Goal: Information Seeking & Learning: Learn about a topic

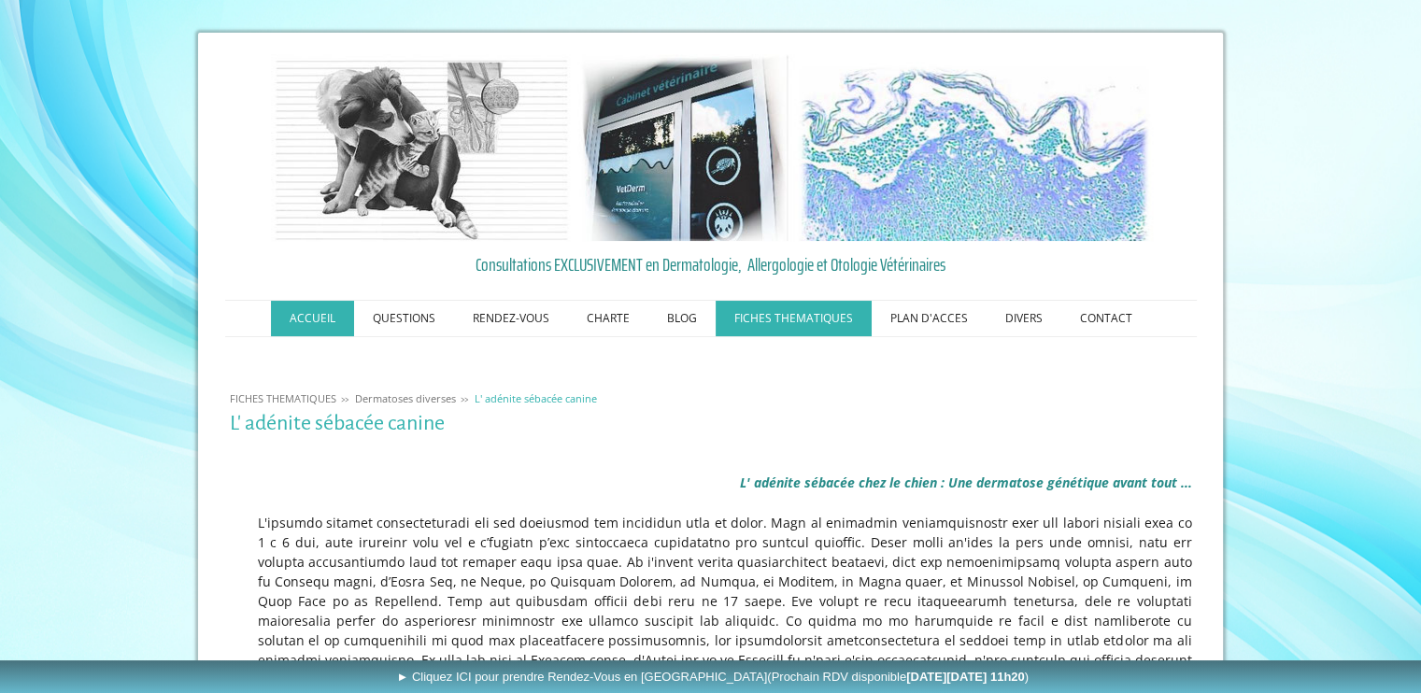
click at [309, 308] on link "ACCUEIL" at bounding box center [312, 319] width 83 height 36
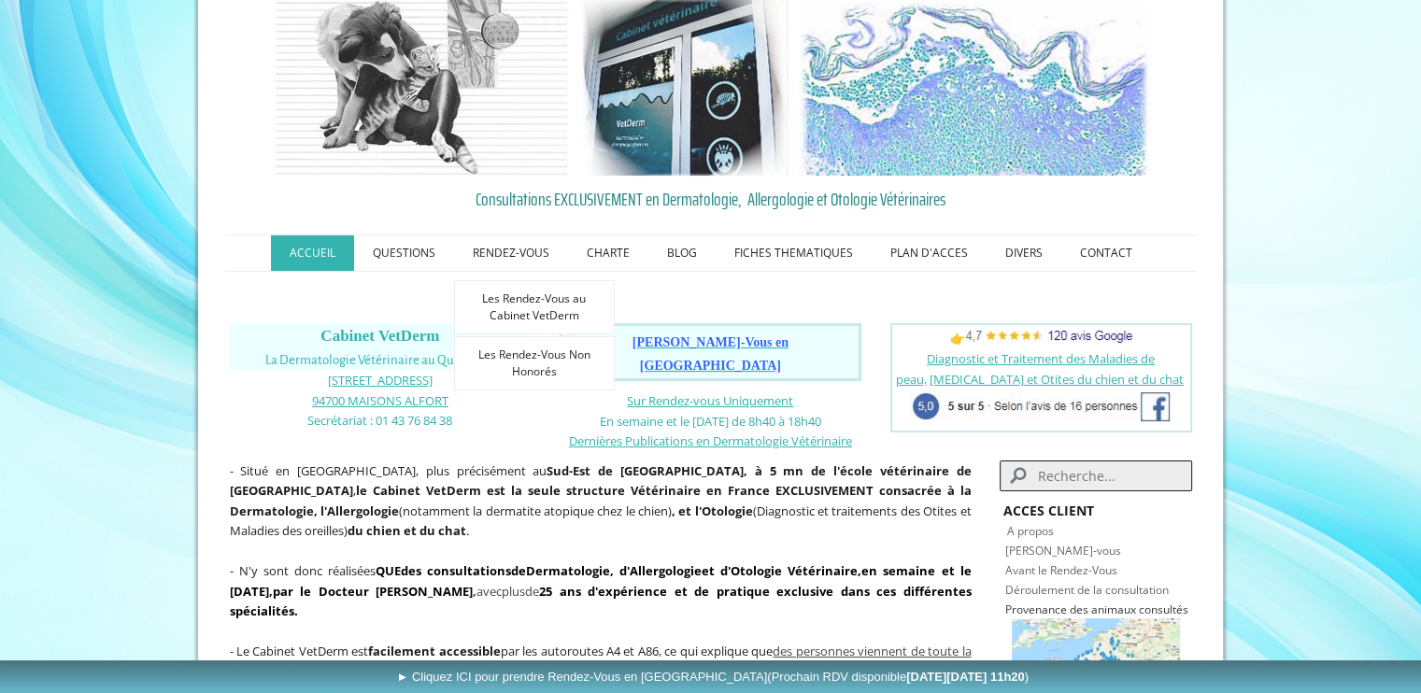
scroll to position [93, 0]
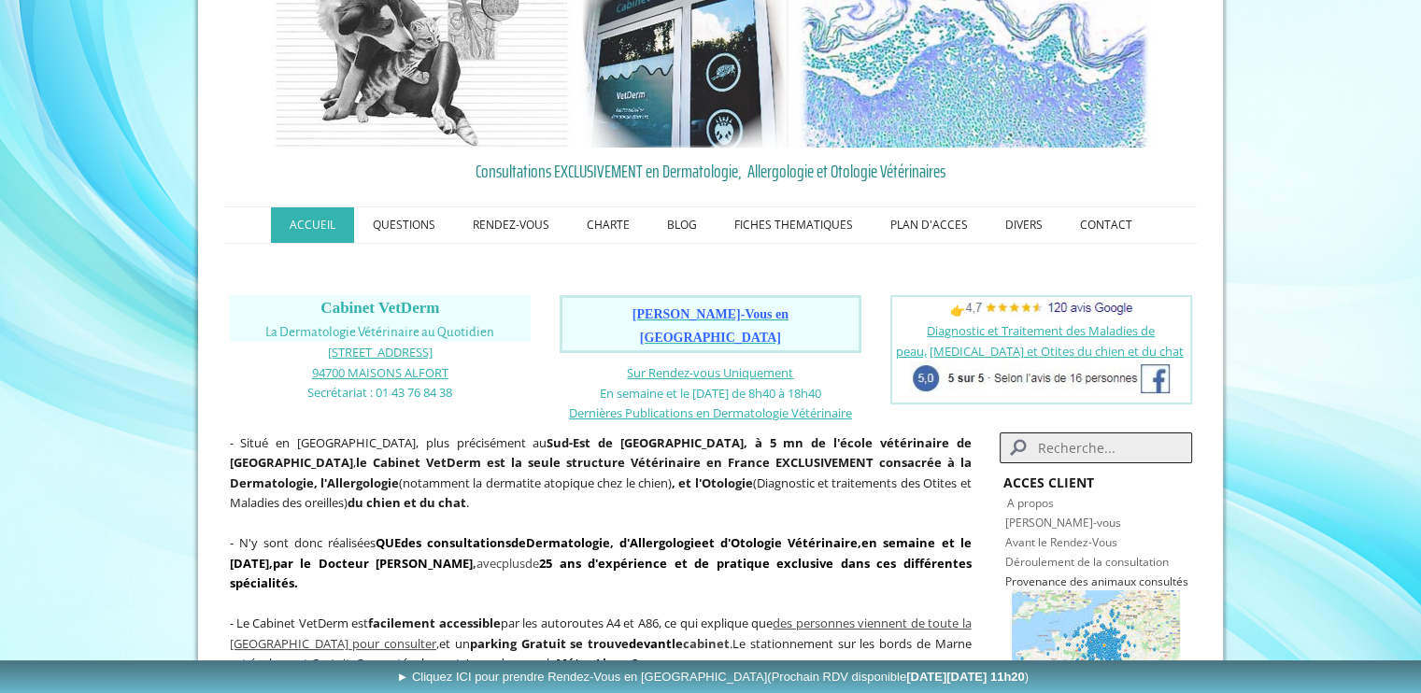
click at [1017, 554] on link "Déroulement de la consultation" at bounding box center [1087, 562] width 164 height 16
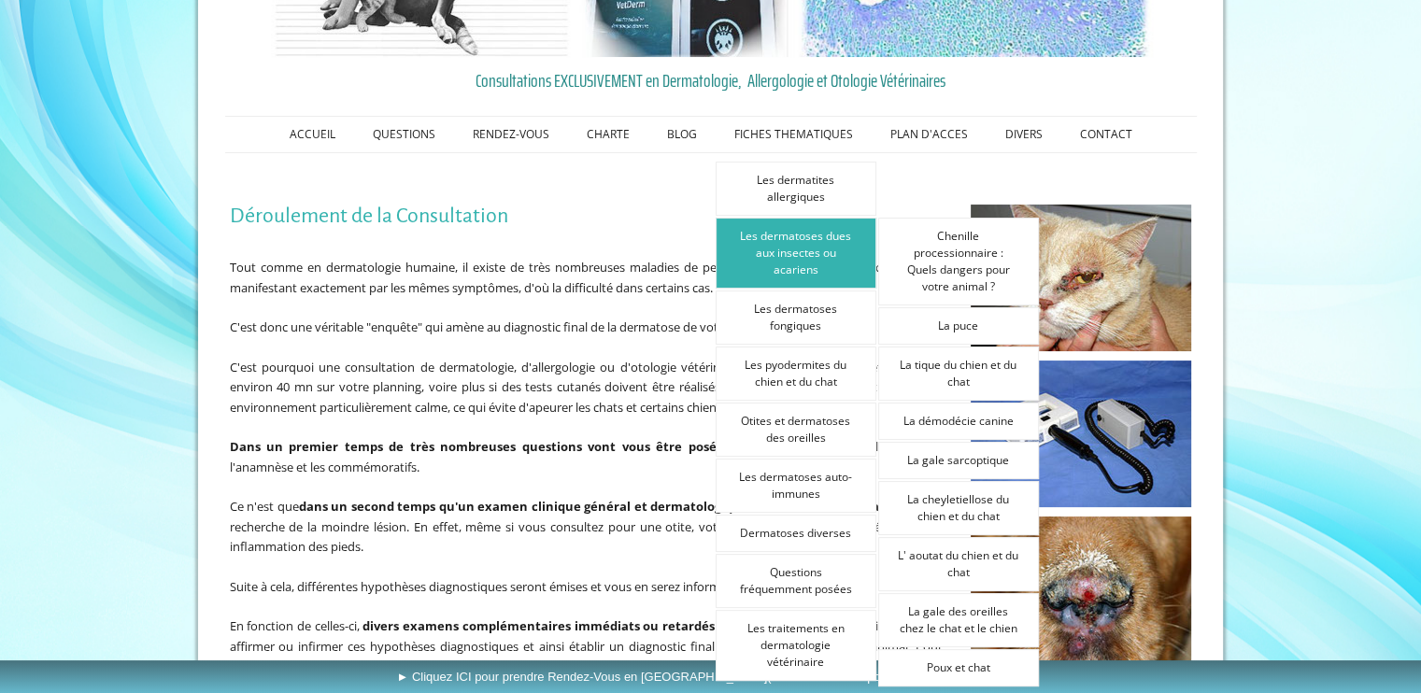
scroll to position [187, 0]
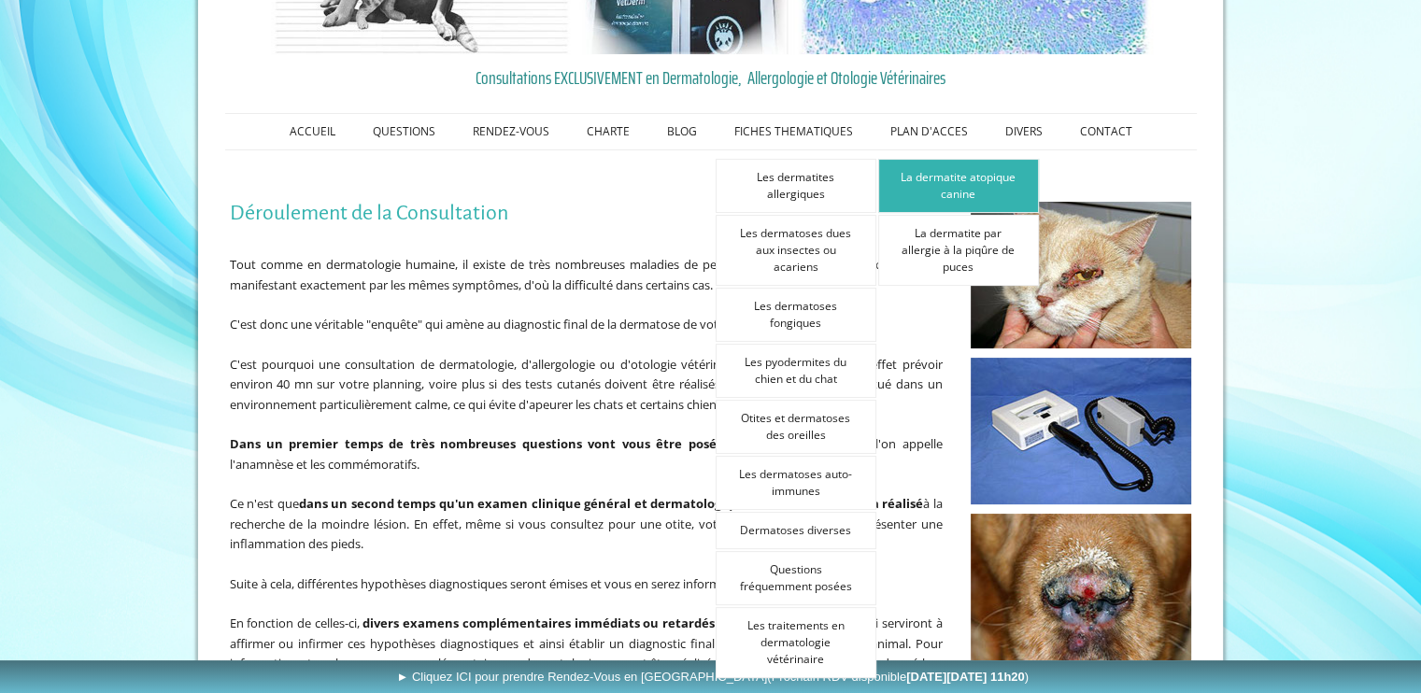
click at [920, 193] on link "La dermatite atopique canine" at bounding box center [958, 186] width 161 height 54
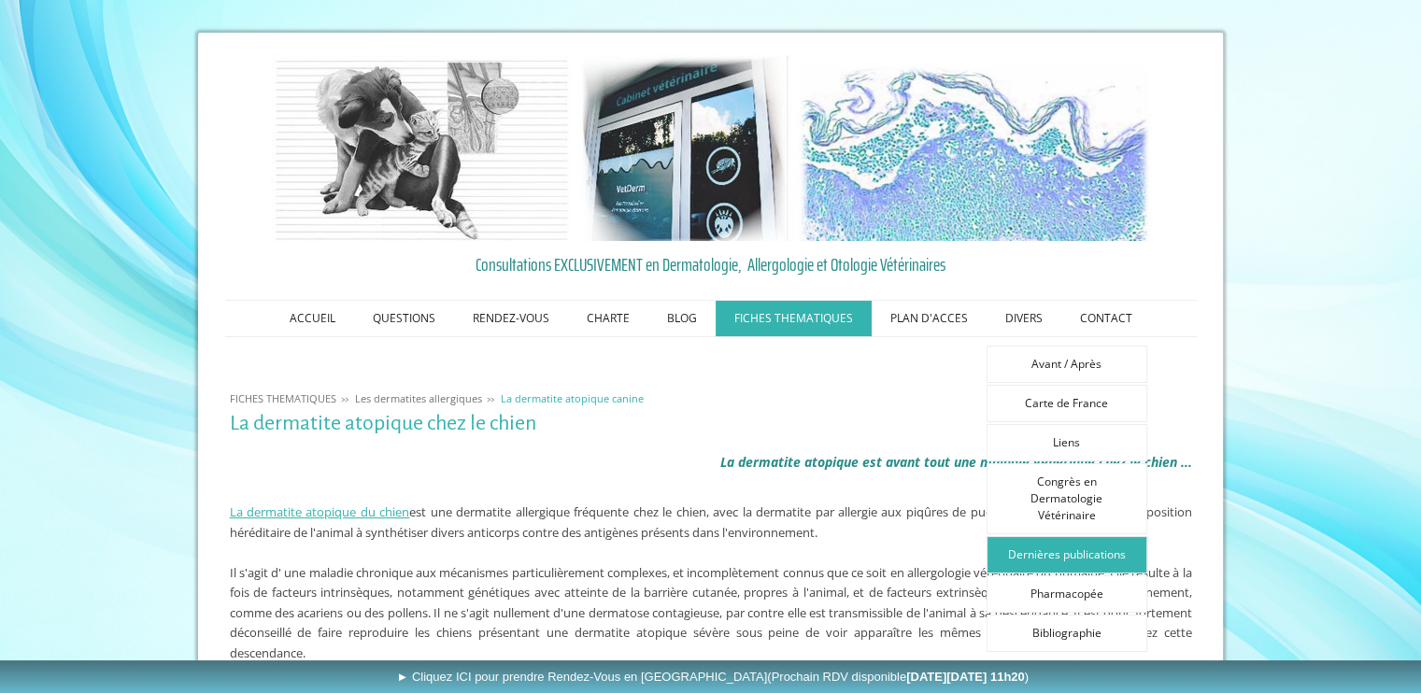
click at [1011, 553] on link "Dernières publications" at bounding box center [1067, 554] width 161 height 37
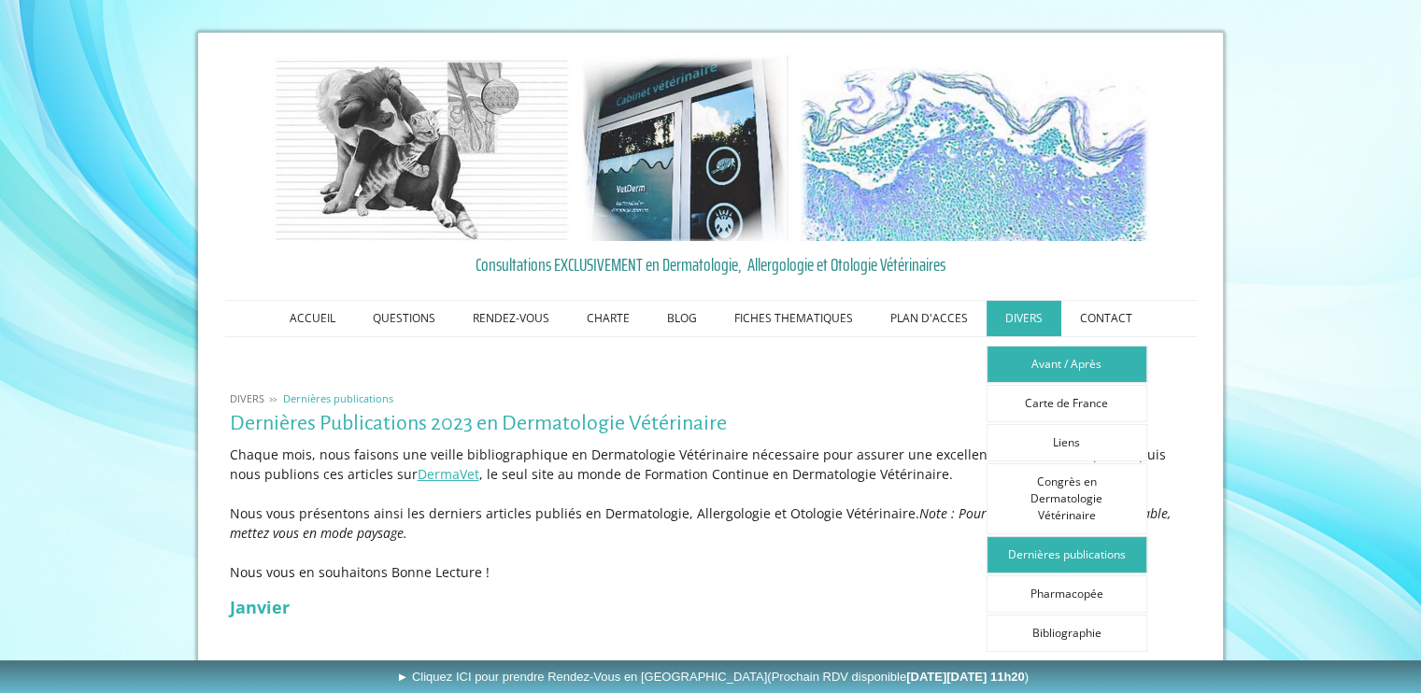
click at [1046, 361] on link "Avant / Après" at bounding box center [1067, 364] width 161 height 37
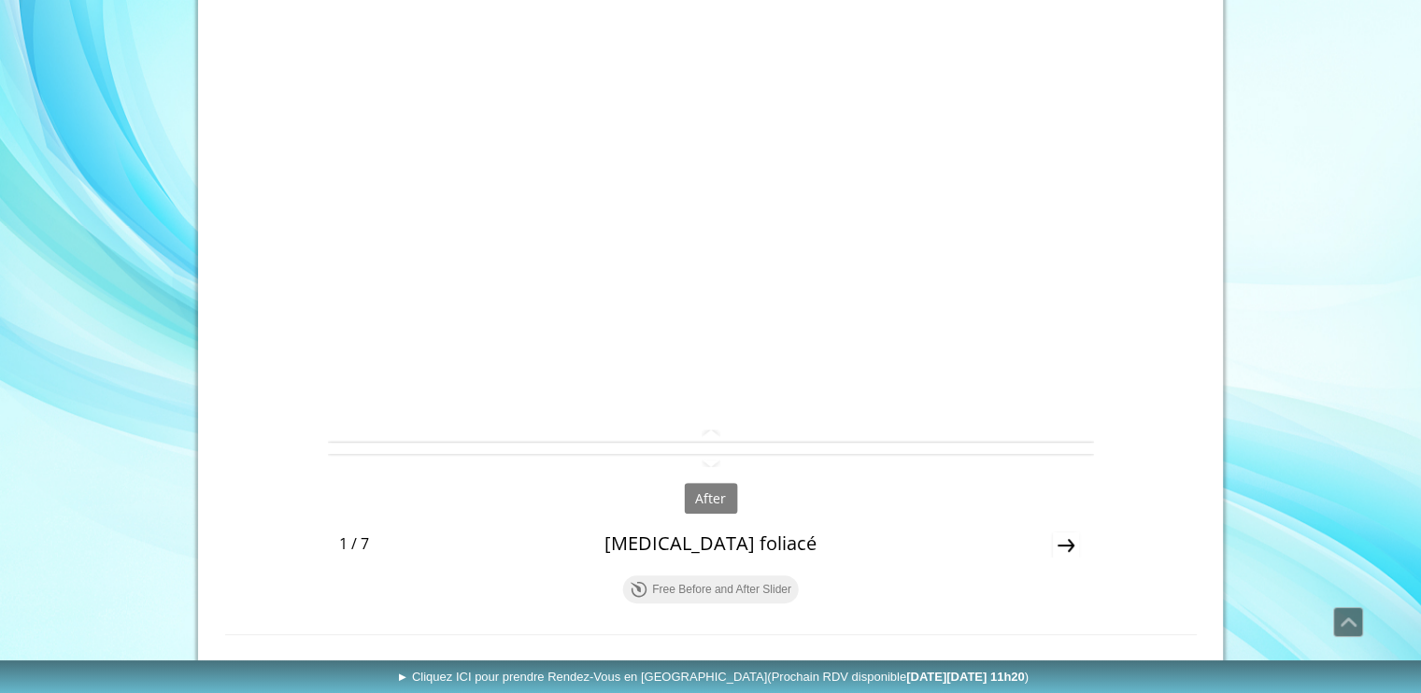
scroll to position [803, 0]
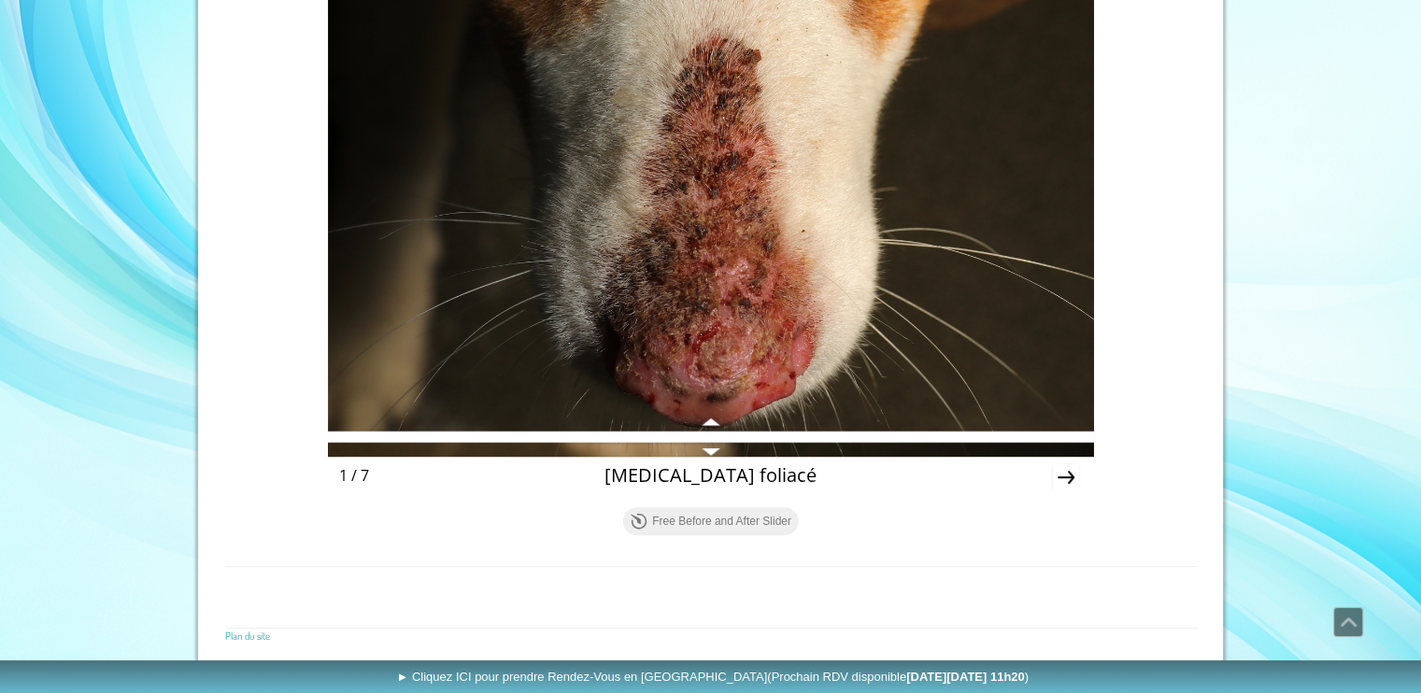
click at [721, 438] on div at bounding box center [711, 437] width 766 height 11
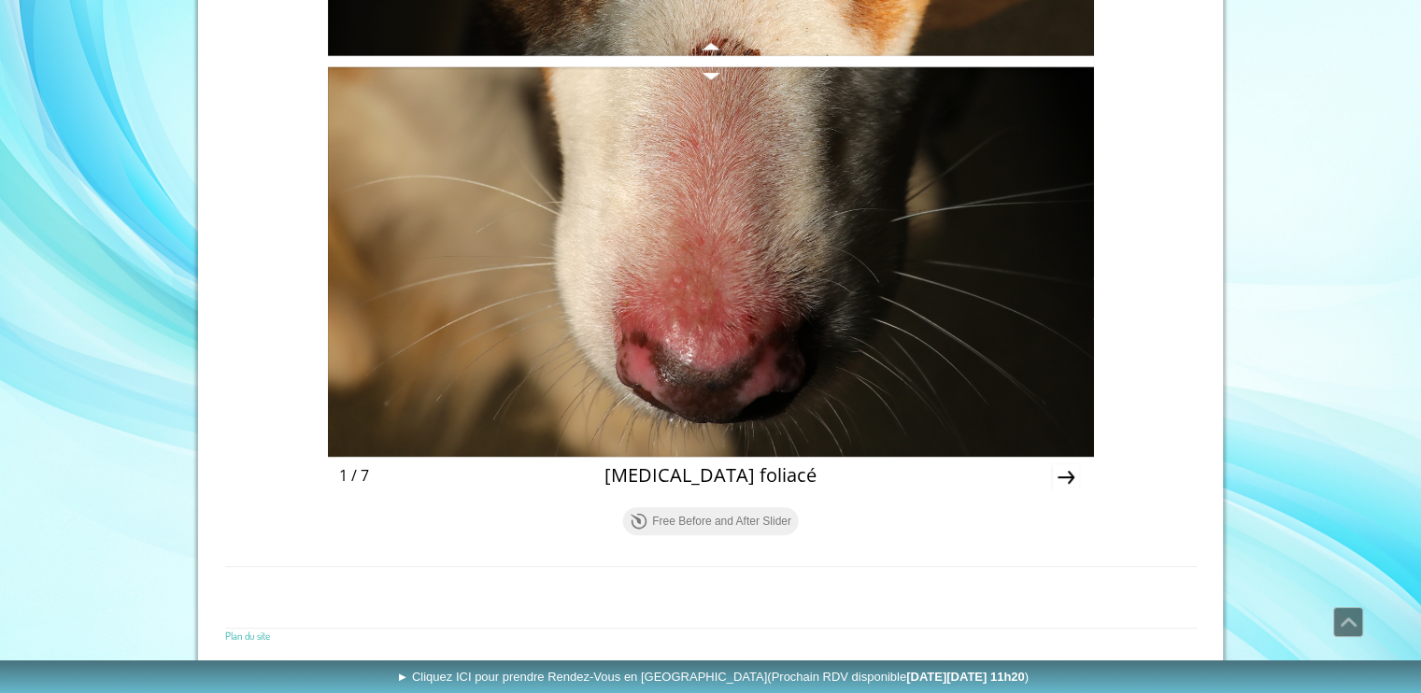
drag, startPoint x: 721, startPoint y: 438, endPoint x: 782, endPoint y: 61, distance: 382.3
click at [782, 61] on div at bounding box center [711, 61] width 766 height 11
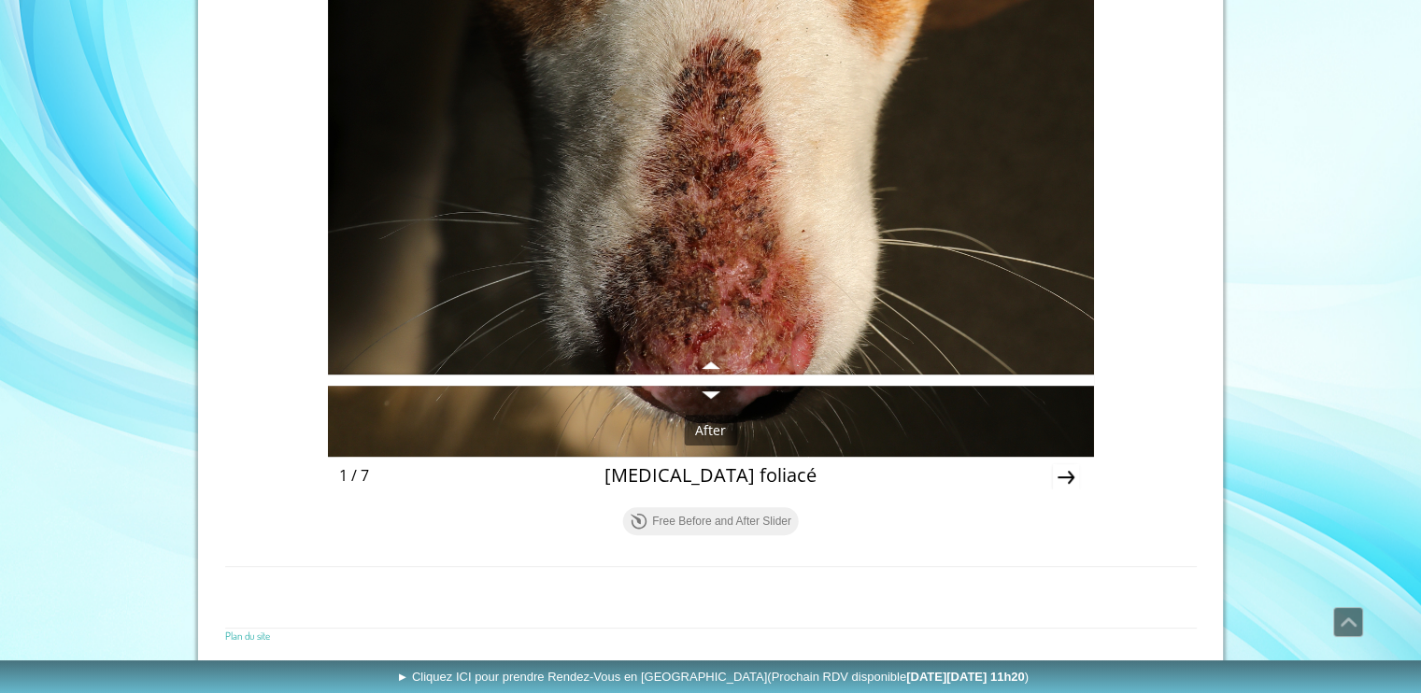
click at [1038, 466] on div "Before After Pemphigus foliacé" at bounding box center [711, 90] width 766 height 798
click at [1057, 474] on icon "Next" at bounding box center [1066, 477] width 26 height 26
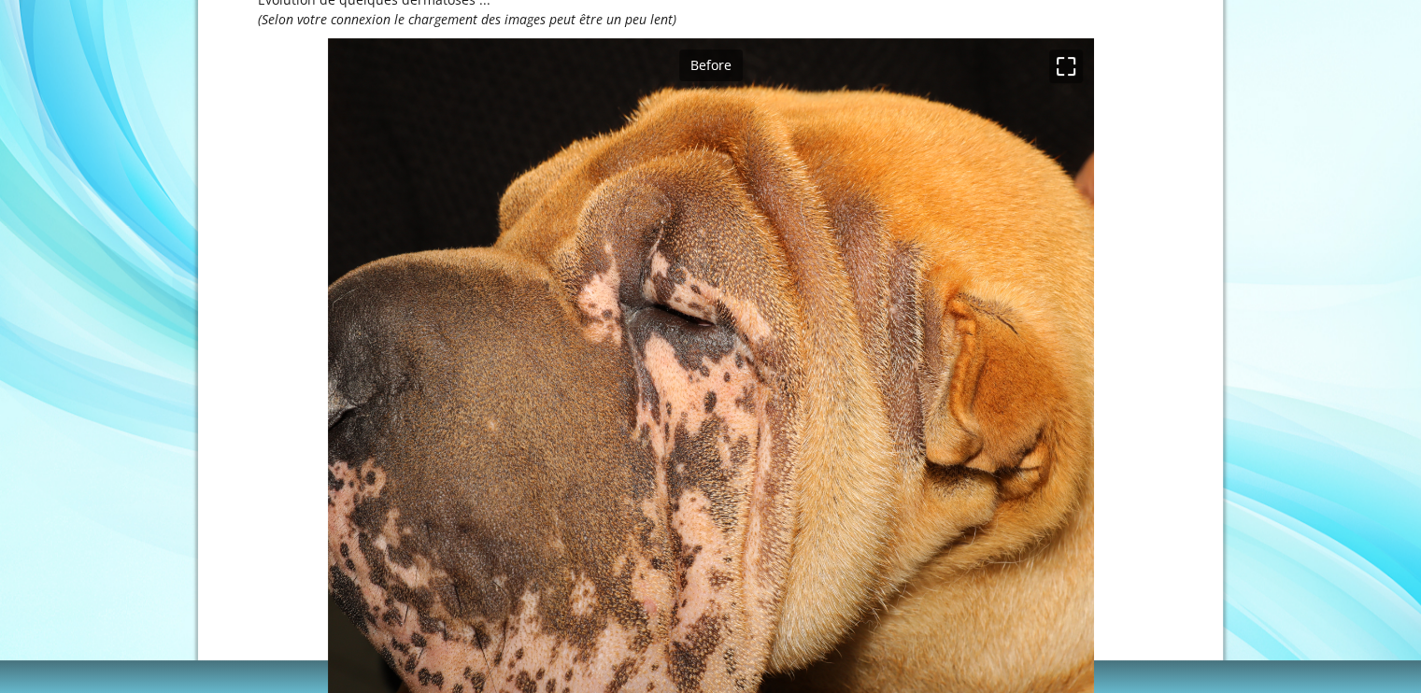
scroll to position [709, 0]
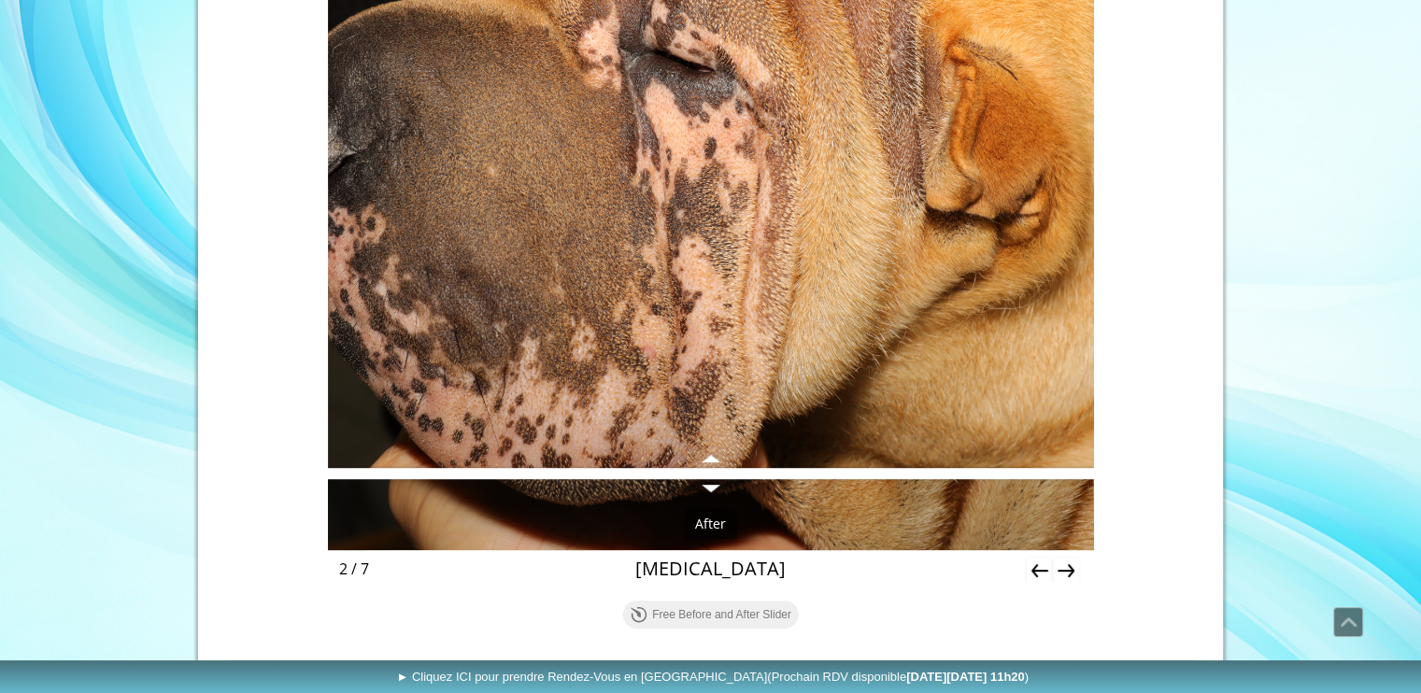
click at [1076, 575] on icon "Next" at bounding box center [1066, 571] width 26 height 26
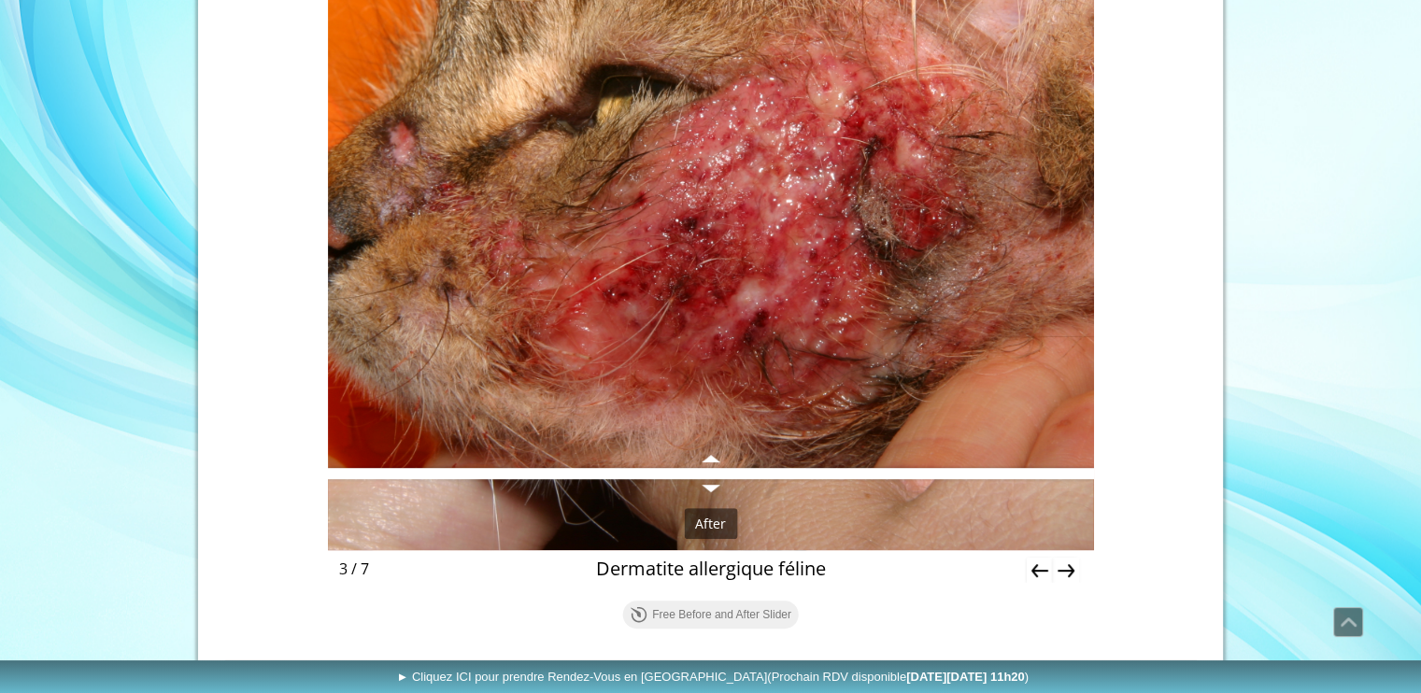
click at [1078, 567] on div "Next" at bounding box center [1066, 571] width 34 height 34
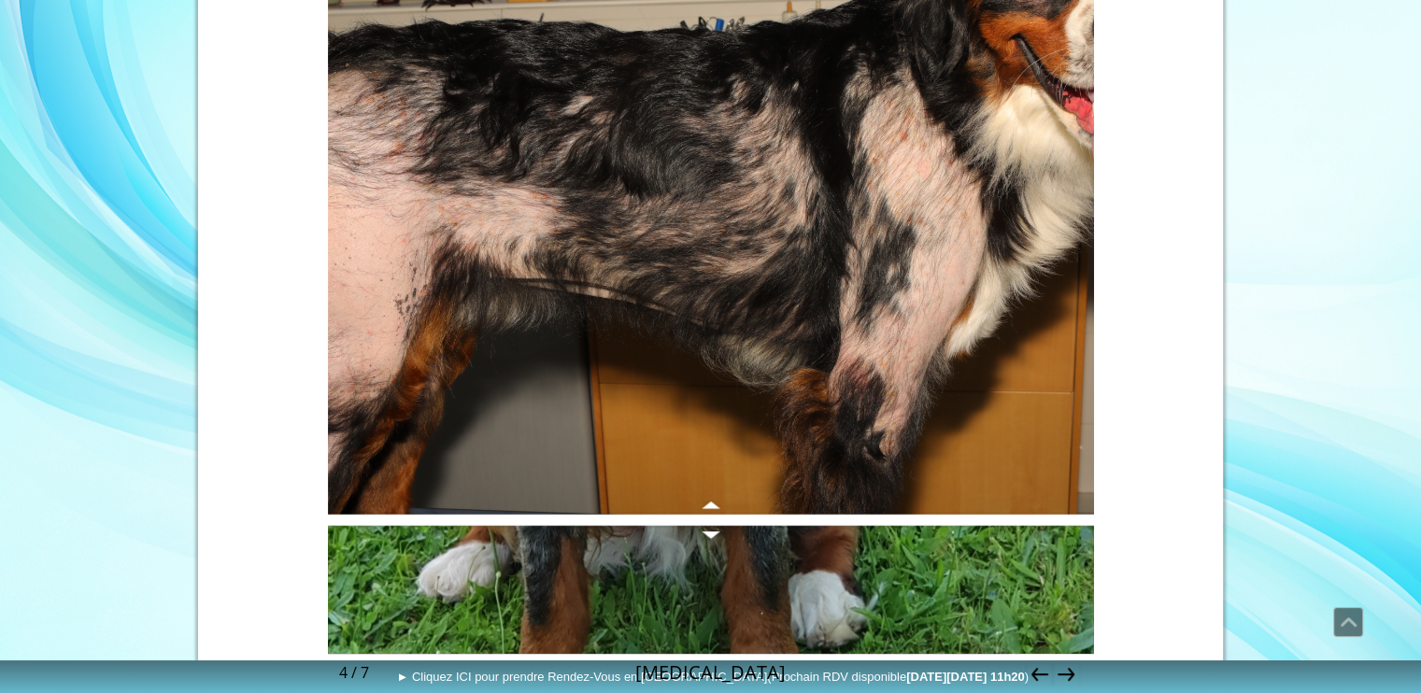
scroll to position [803, 0]
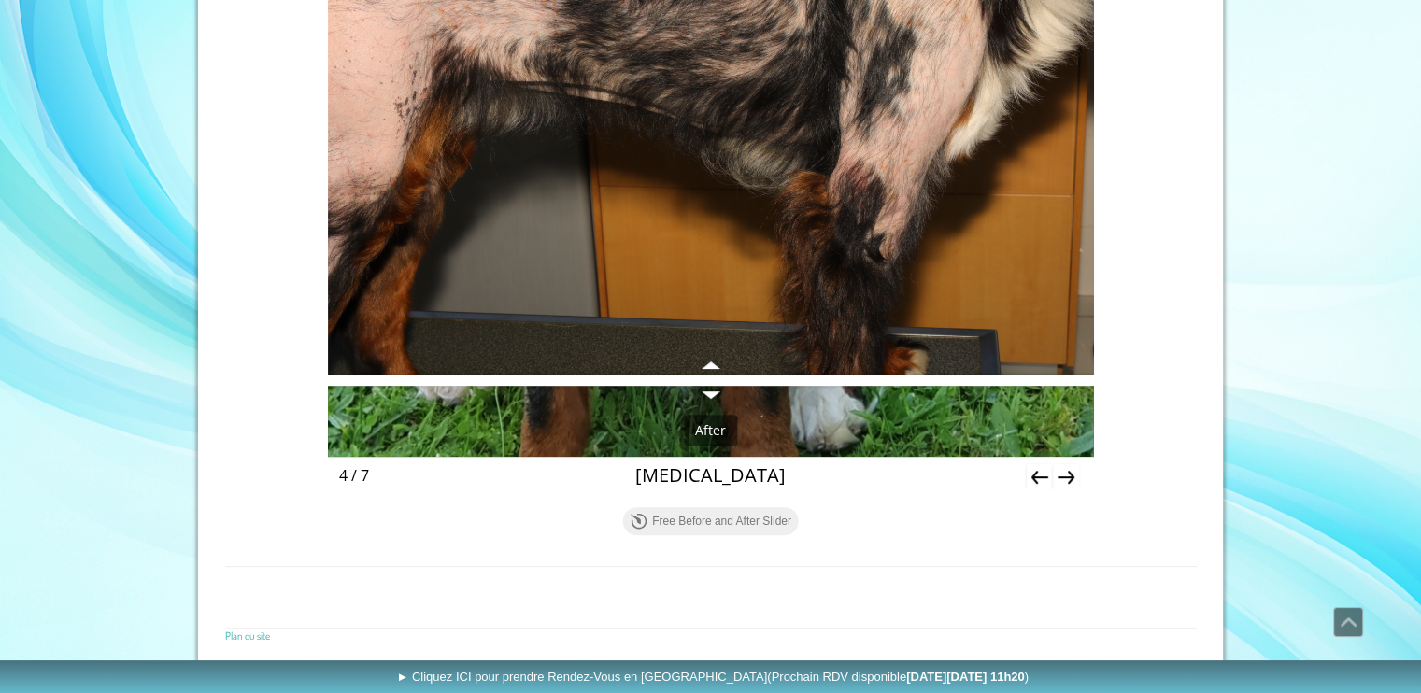
click at [1069, 476] on icon "Next" at bounding box center [1066, 477] width 17 height 13
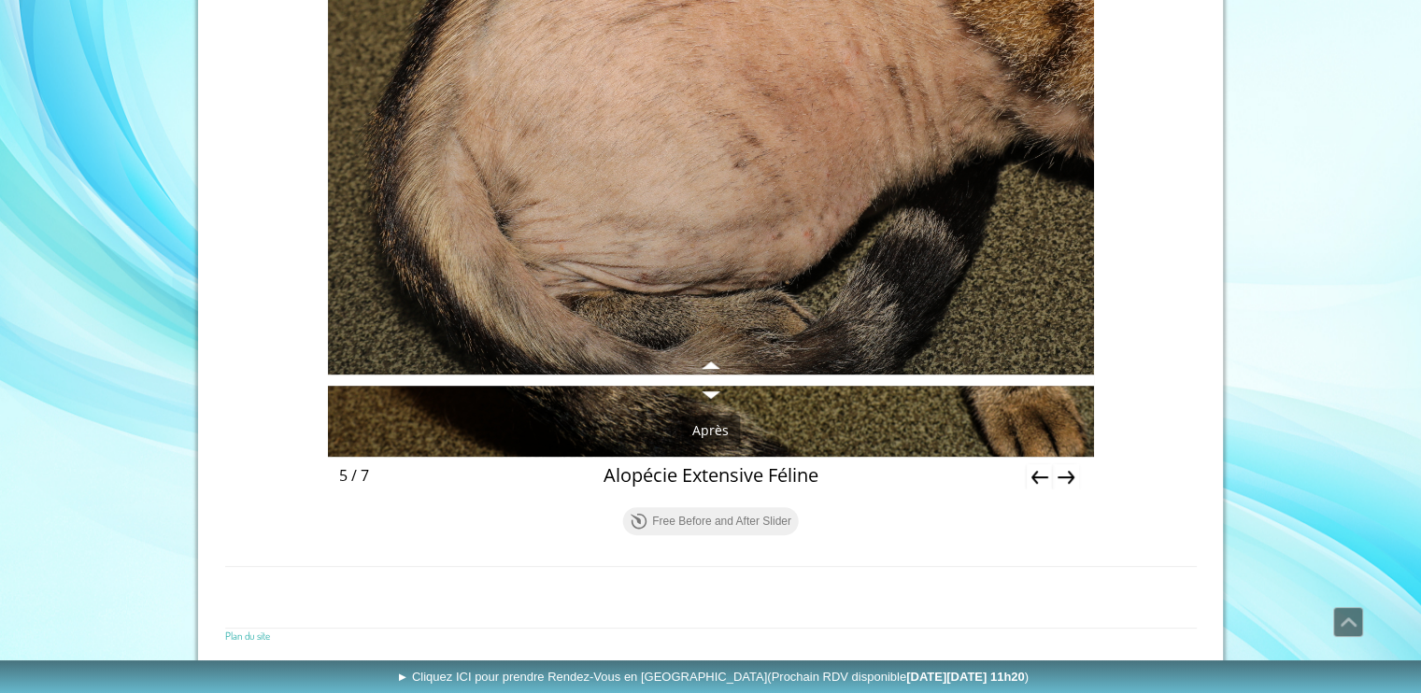
click at [1061, 484] on icon "Next" at bounding box center [1066, 477] width 26 height 26
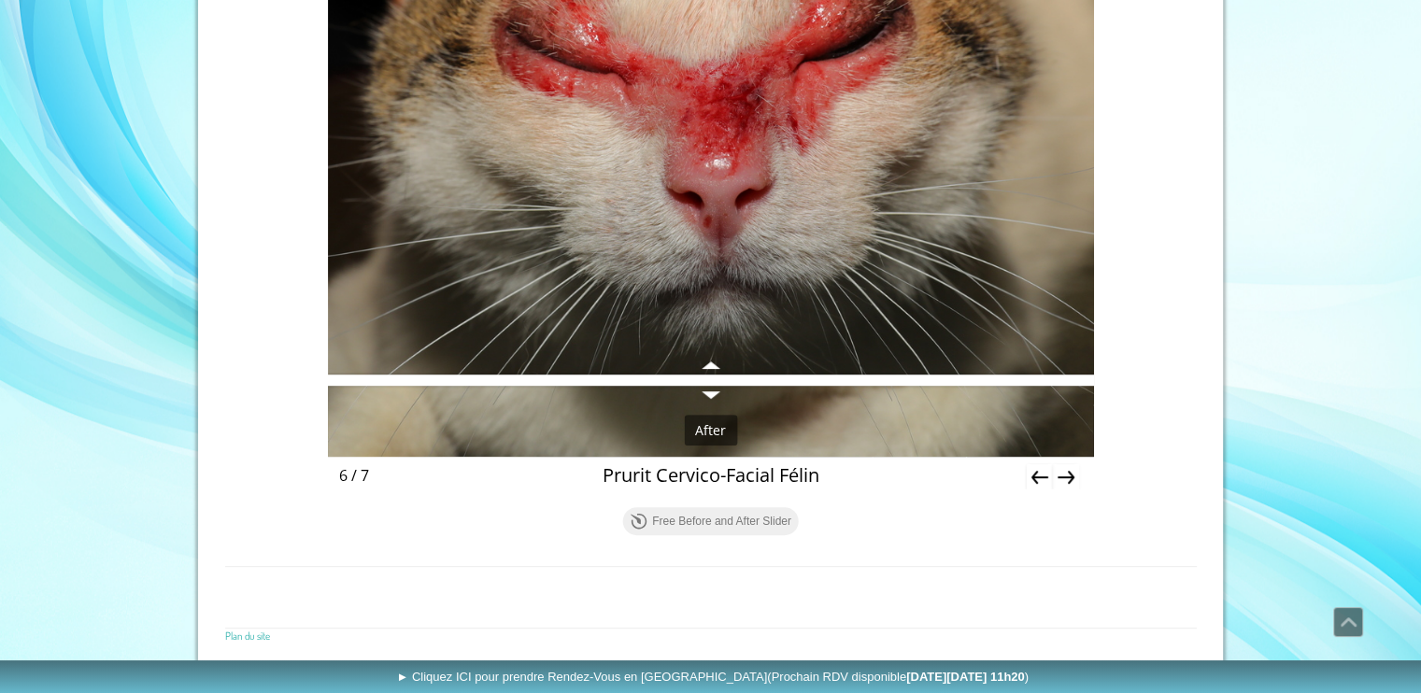
click at [1067, 479] on icon "Next" at bounding box center [1066, 477] width 26 height 26
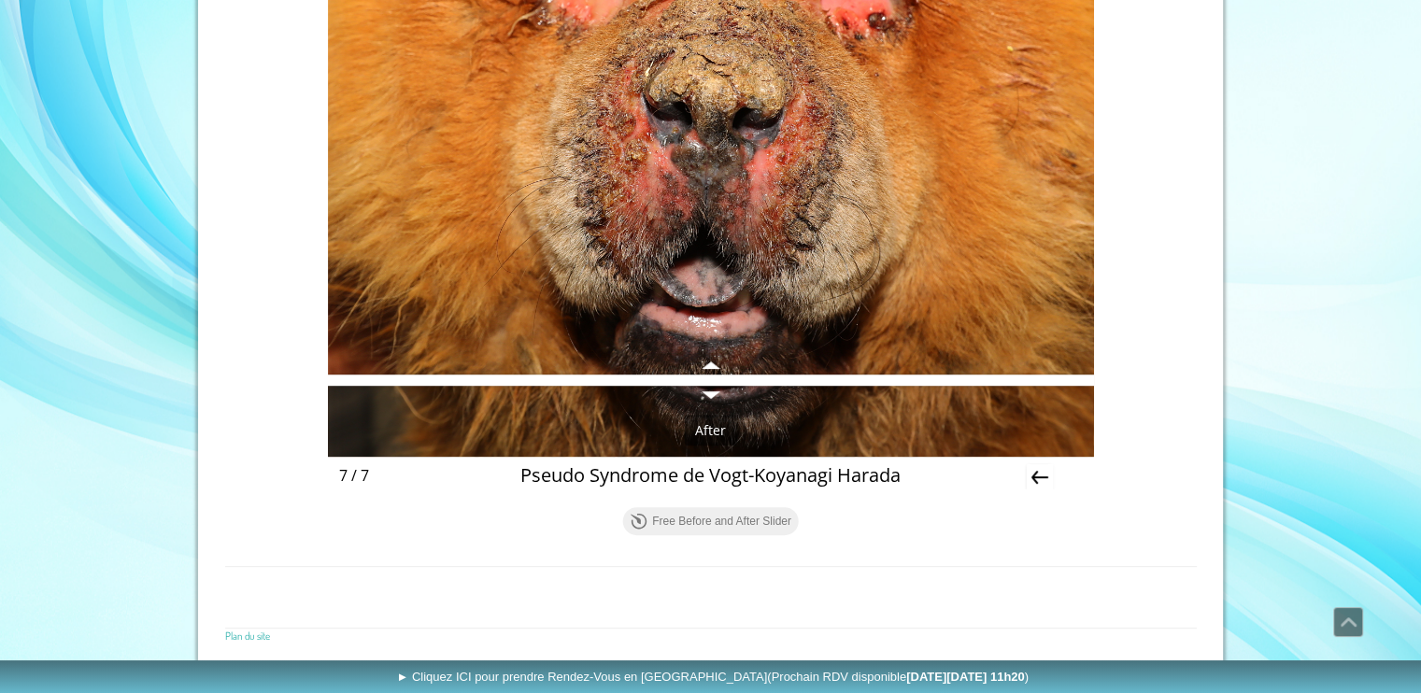
drag, startPoint x: 519, startPoint y: 481, endPoint x: 752, endPoint y: 481, distance: 233.6
click at [752, 481] on div "Pseudo Syndrome de Vogt-Koyanagi Harada" at bounding box center [710, 475] width 579 height 26
drag, startPoint x: 891, startPoint y: 475, endPoint x: 720, endPoint y: 483, distance: 171.2
click at [720, 483] on div "Pseudo Syndrome de Vogt-Koyanagi Harada" at bounding box center [710, 475] width 579 height 26
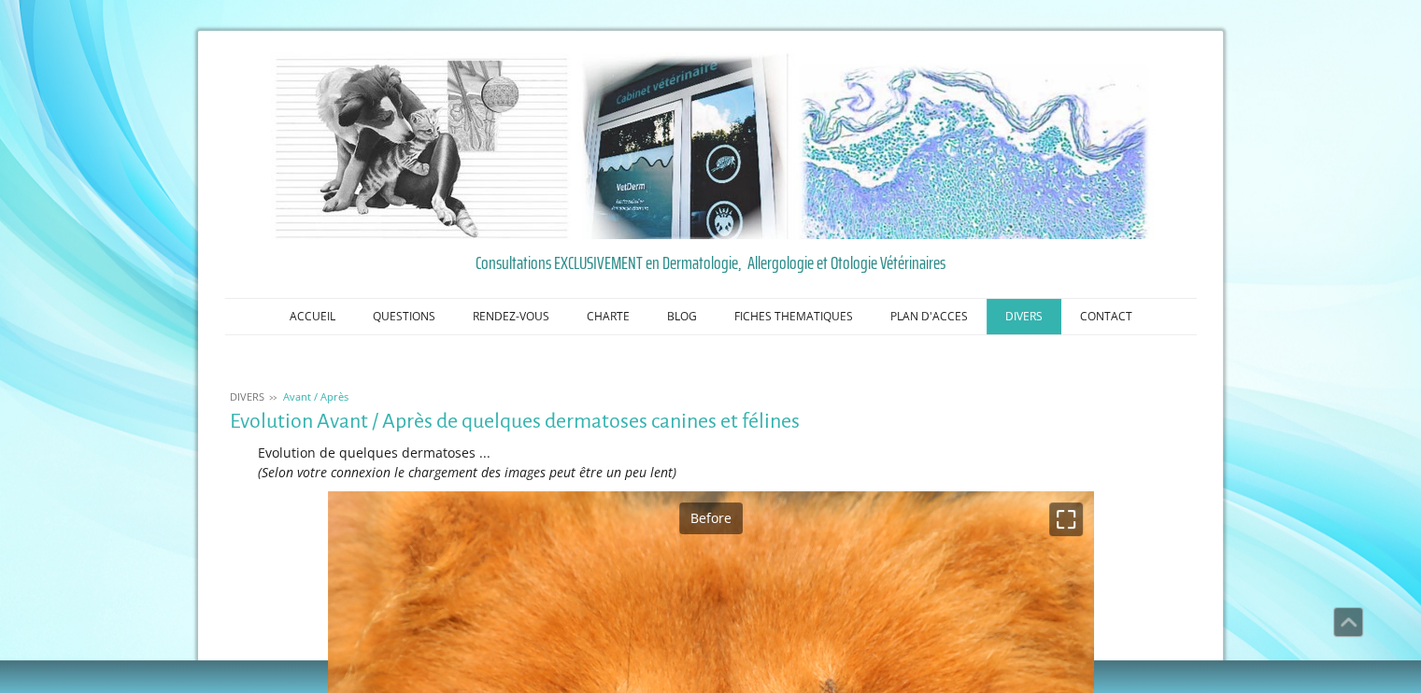
scroll to position [0, 0]
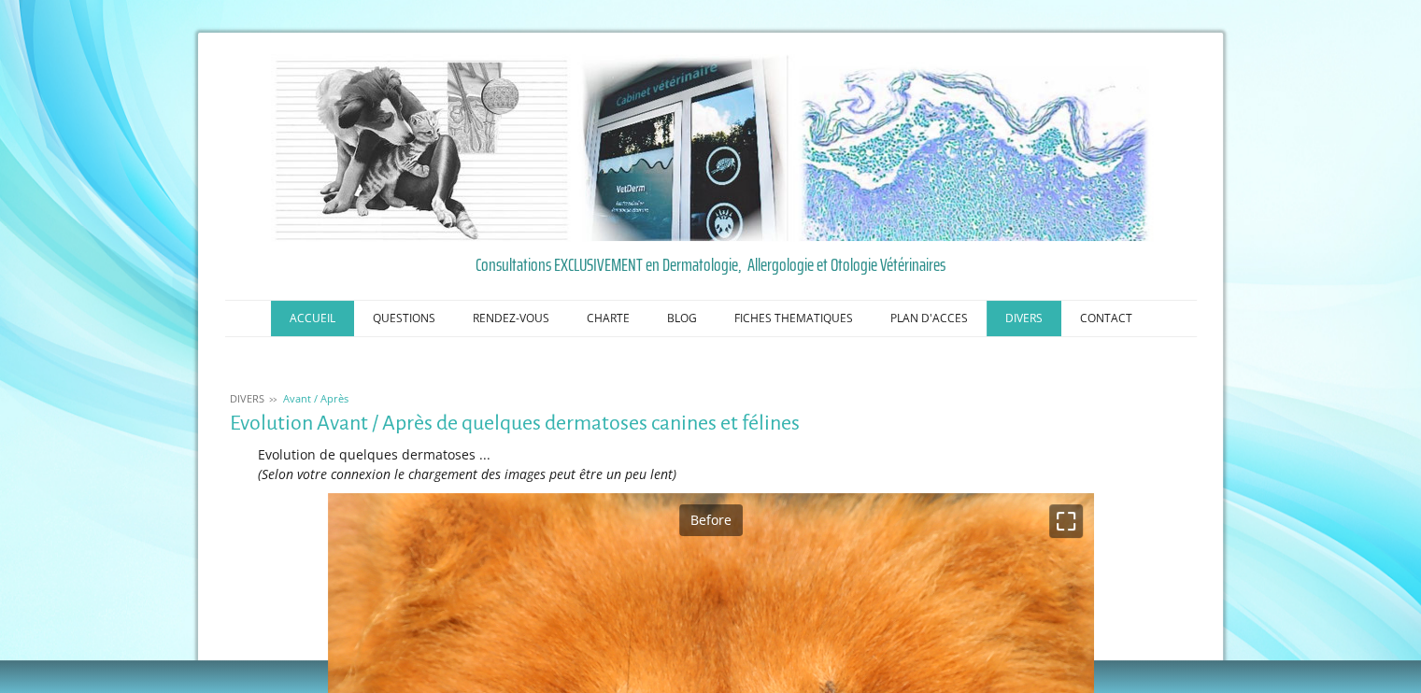
click at [325, 327] on link "ACCUEIL" at bounding box center [312, 319] width 83 height 36
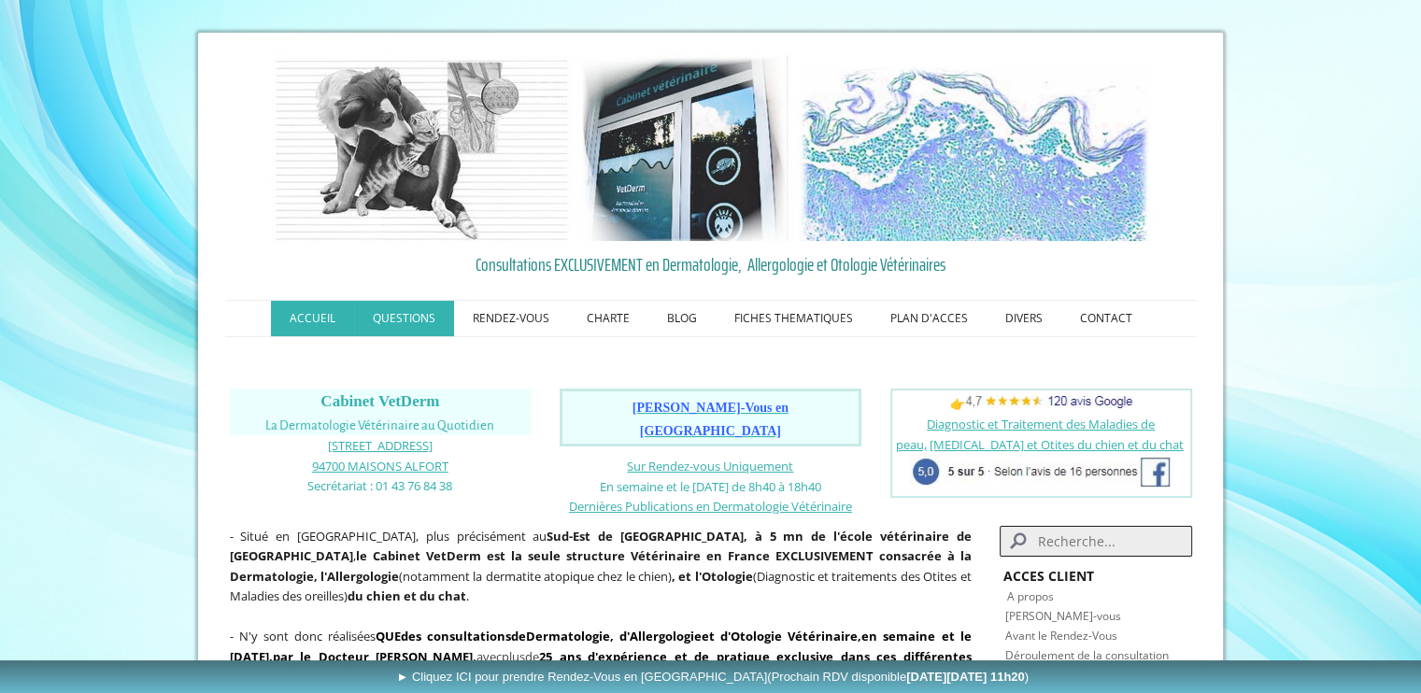
click at [426, 316] on link "QUESTIONS" at bounding box center [404, 319] width 100 height 36
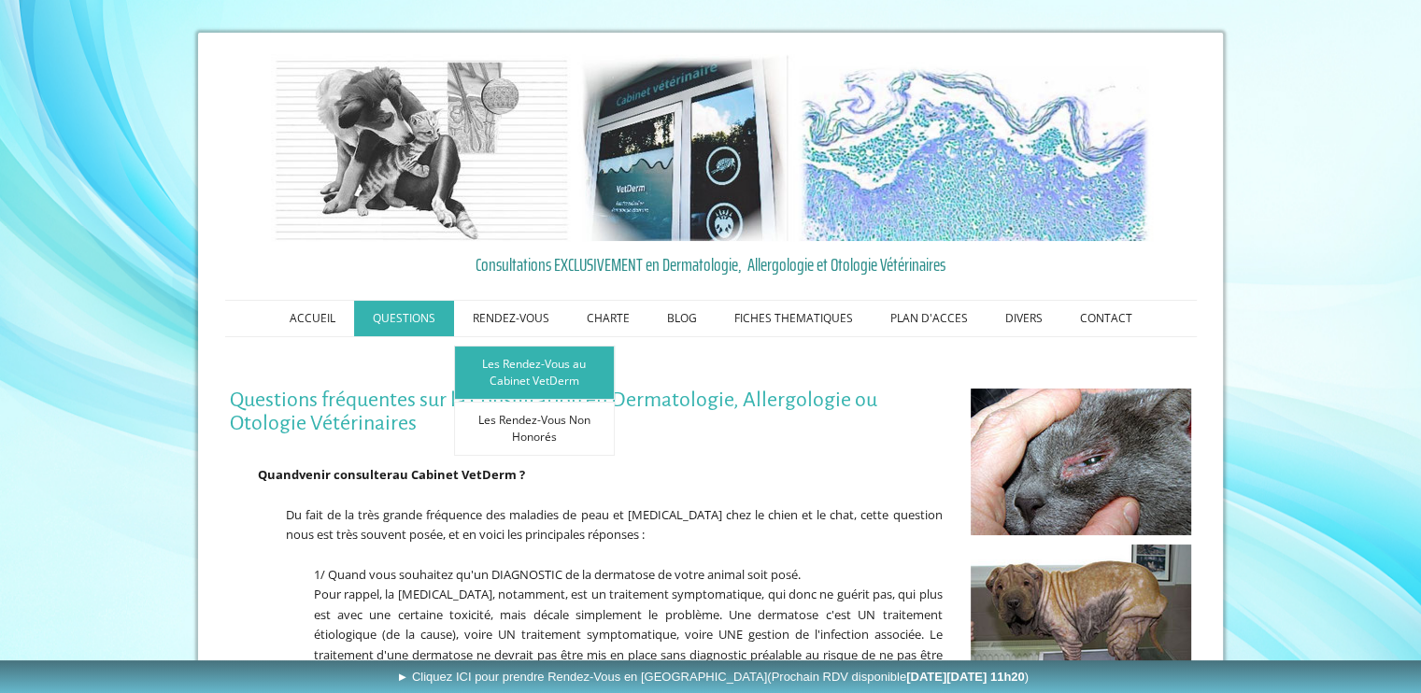
click at [543, 387] on link "Les Rendez-Vous au Cabinet VetDerm" at bounding box center [534, 373] width 161 height 54
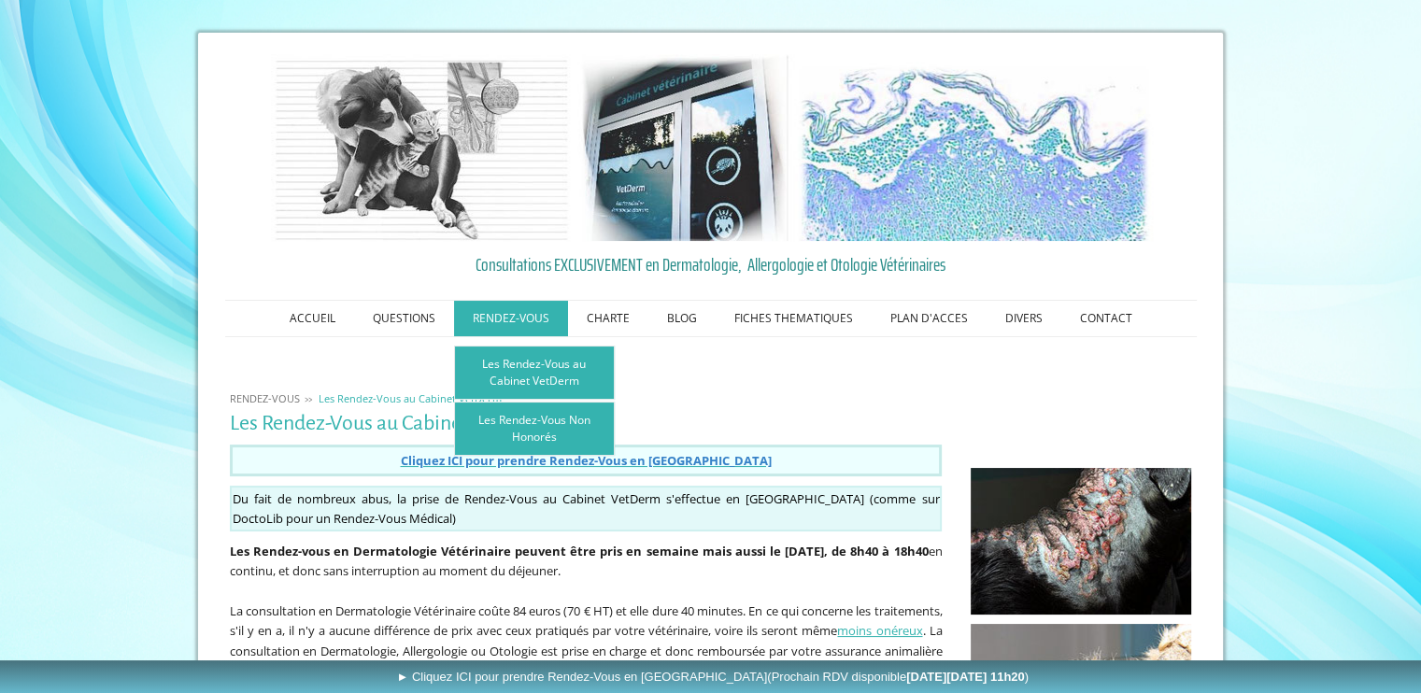
click at [512, 429] on link "Les Rendez-Vous Non Honorés" at bounding box center [534, 429] width 161 height 54
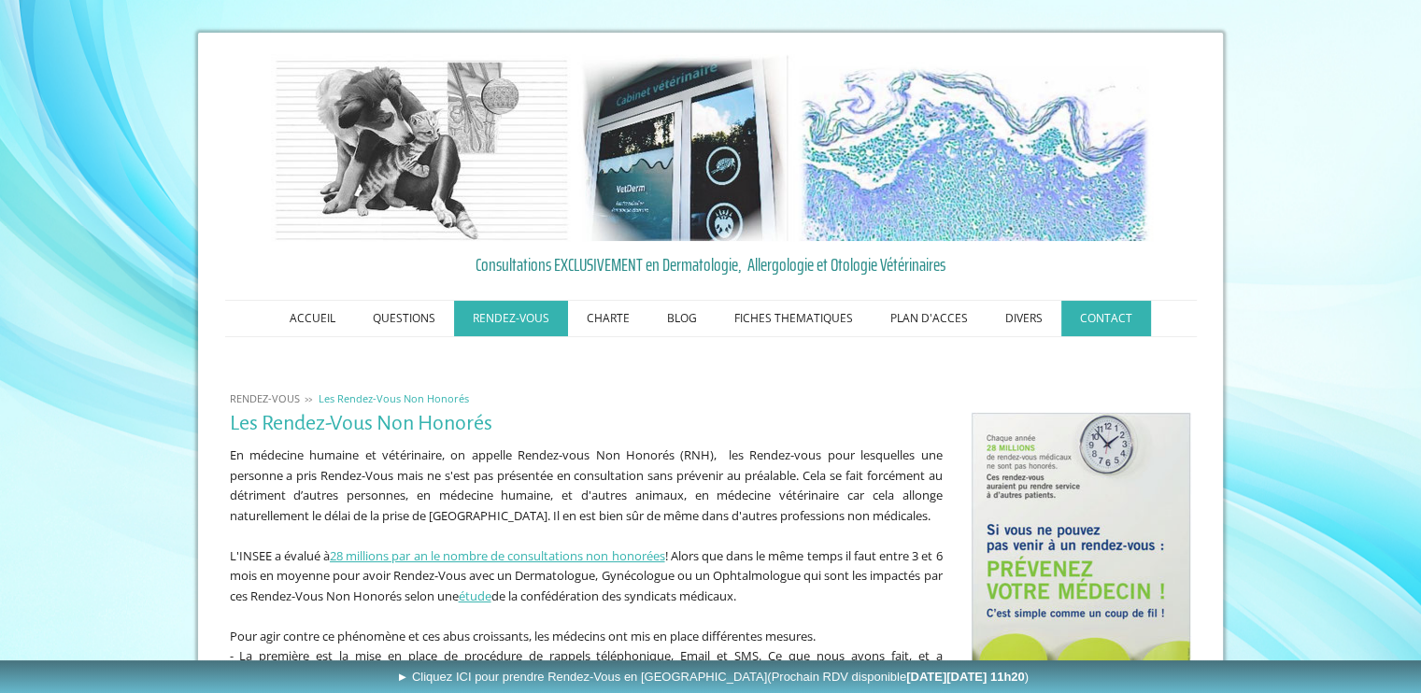
click at [1082, 323] on link "CONTACT" at bounding box center [1106, 319] width 90 height 36
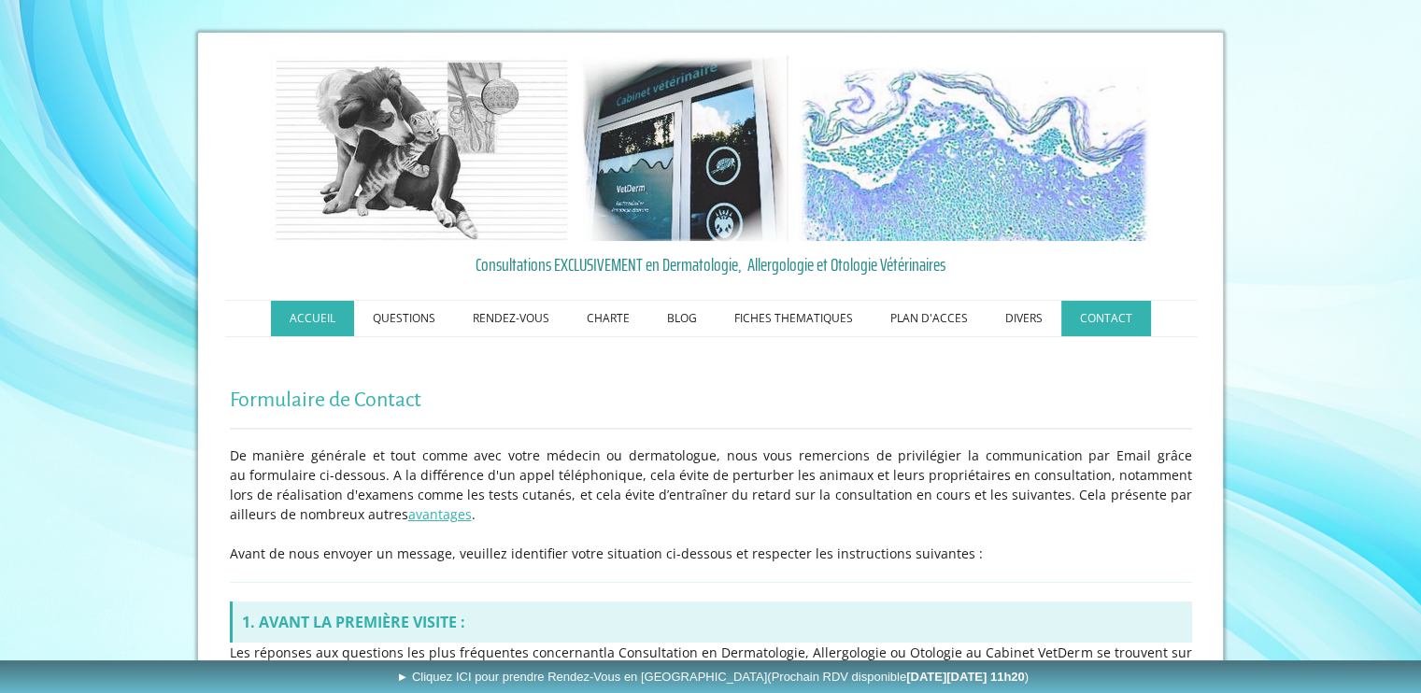
click at [318, 316] on link "ACCUEIL" at bounding box center [312, 319] width 83 height 36
